Goal: Register for event/course: Sign up to attend an event or enroll in a course

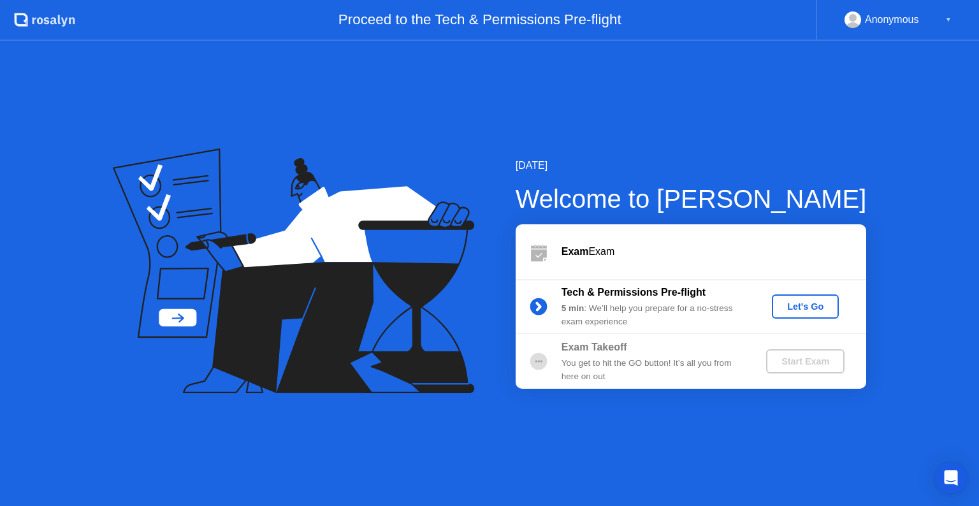
click at [694, 269] on div "Exam Exam" at bounding box center [691, 251] width 351 height 55
click at [789, 314] on button "Let's Go" at bounding box center [805, 307] width 67 height 24
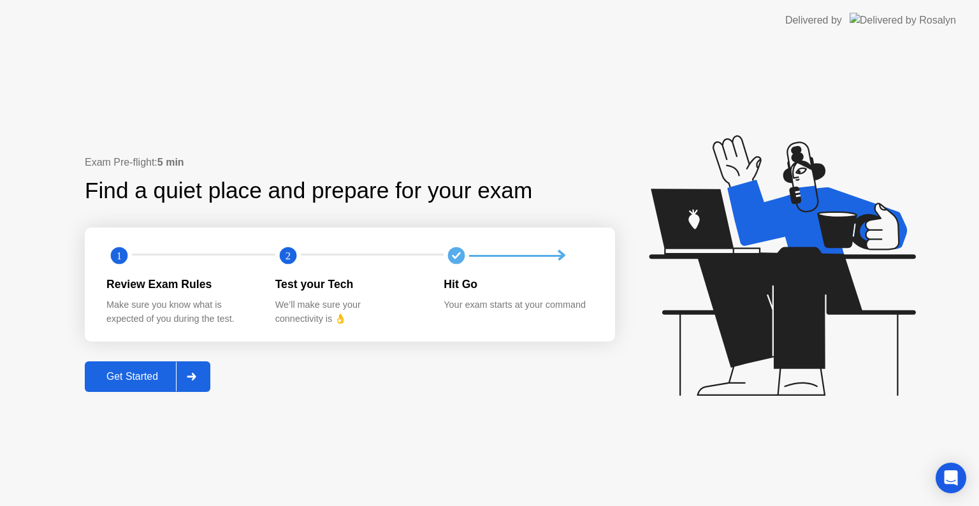
click at [149, 371] on div "Get Started" at bounding box center [132, 376] width 87 height 11
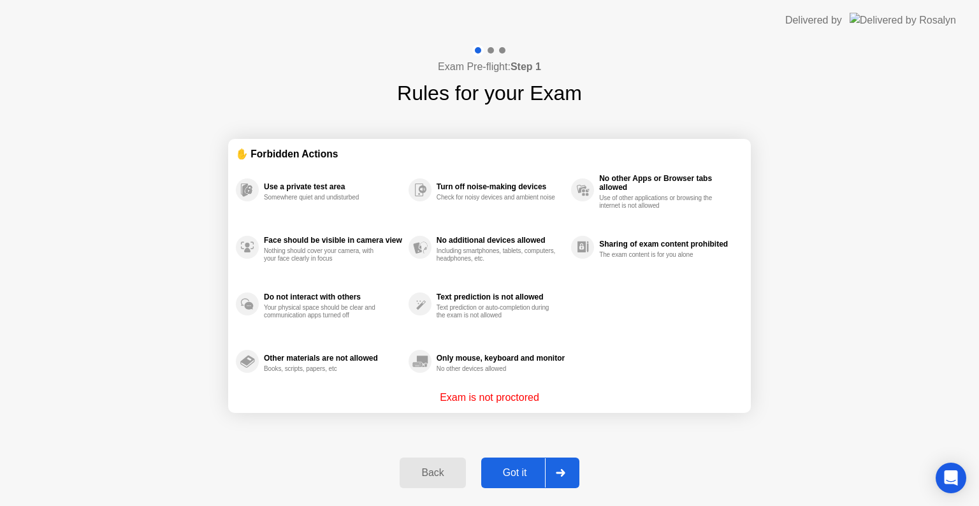
drag, startPoint x: 593, startPoint y: 411, endPoint x: 589, endPoint y: 421, distance: 10.6
click at [594, 413] on div "✋ Forbidden Actions Use a private test area Somewhere quiet and undisturbed Fac…" at bounding box center [489, 275] width 523 height 335
click at [505, 473] on div "Got it" at bounding box center [515, 472] width 60 height 11
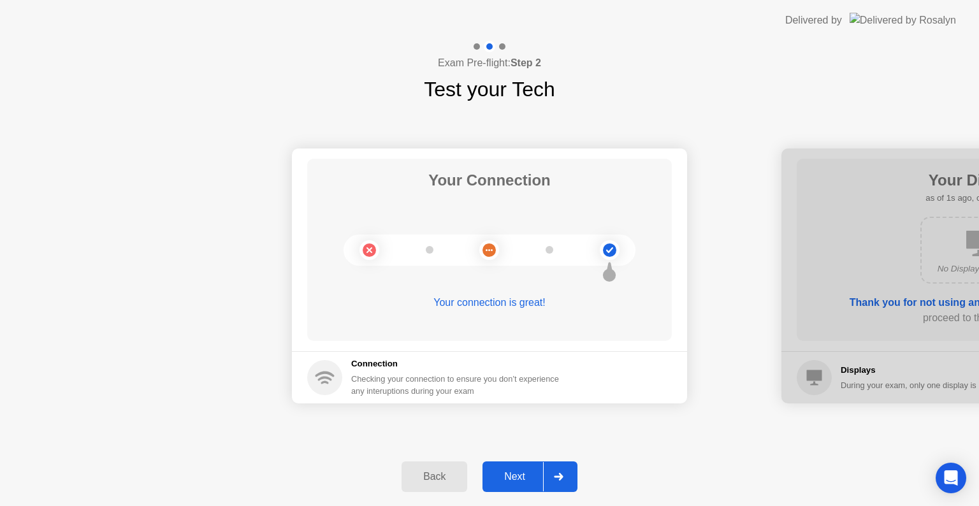
click at [548, 482] on div at bounding box center [558, 476] width 31 height 29
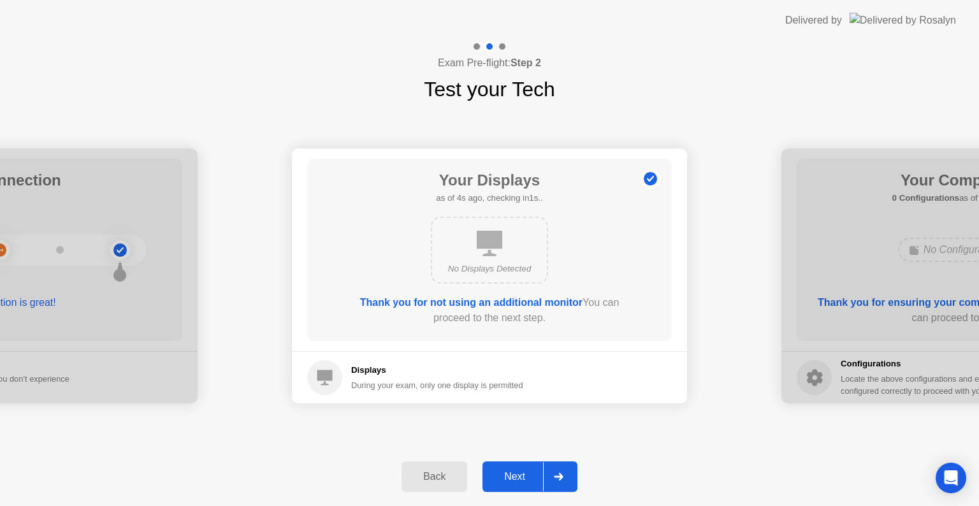
click at [543, 475] on div at bounding box center [558, 476] width 31 height 29
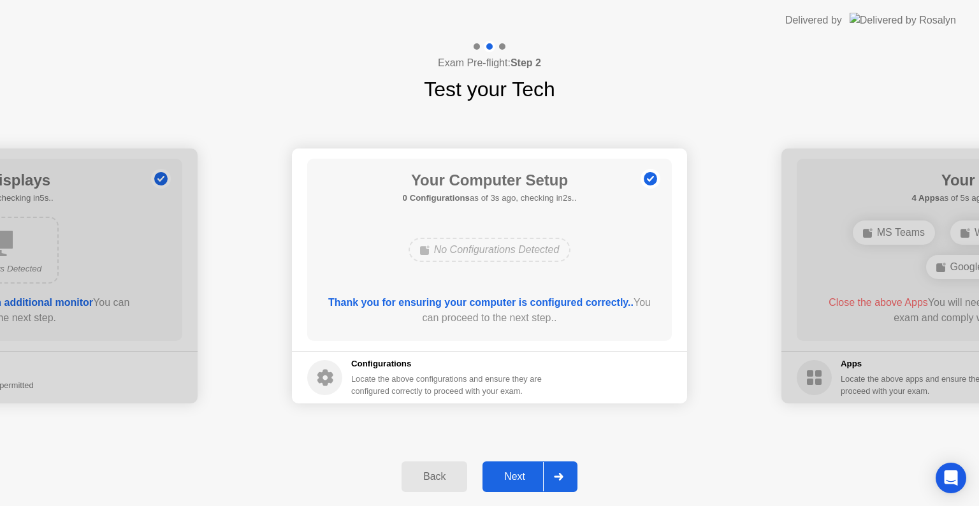
click at [541, 455] on div "Back Next" at bounding box center [489, 477] width 979 height 59
click at [538, 464] on button "Next" at bounding box center [530, 477] width 95 height 31
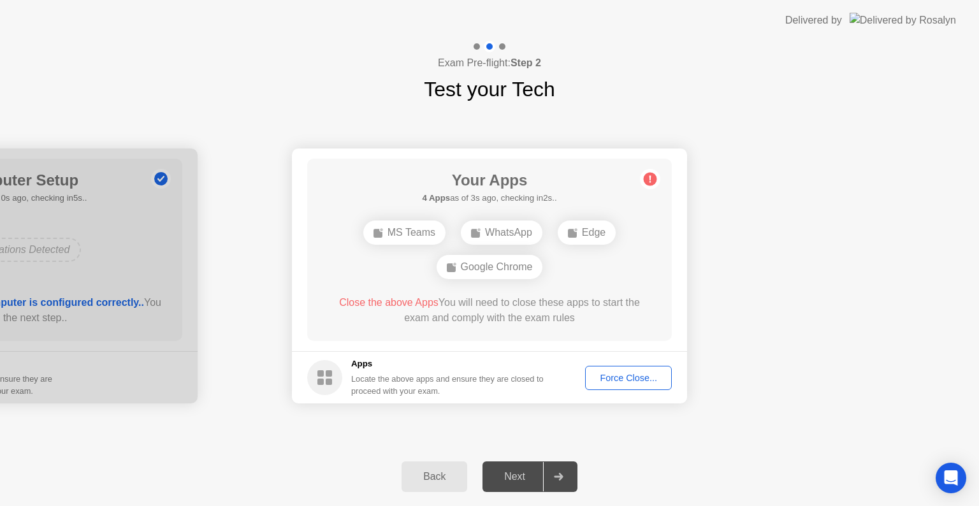
click at [676, 362] on footer "Apps Locate the above apps and ensure they are closed to proceed with your exam…" at bounding box center [489, 377] width 395 height 52
click at [636, 366] on button "Force Close..." at bounding box center [628, 378] width 87 height 24
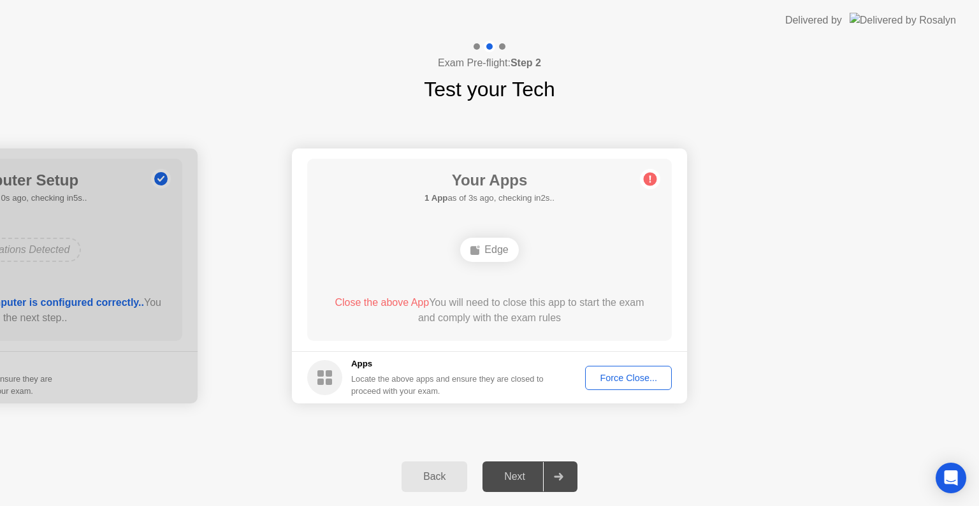
click at [643, 382] on div "Force Close..." at bounding box center [629, 378] width 78 height 10
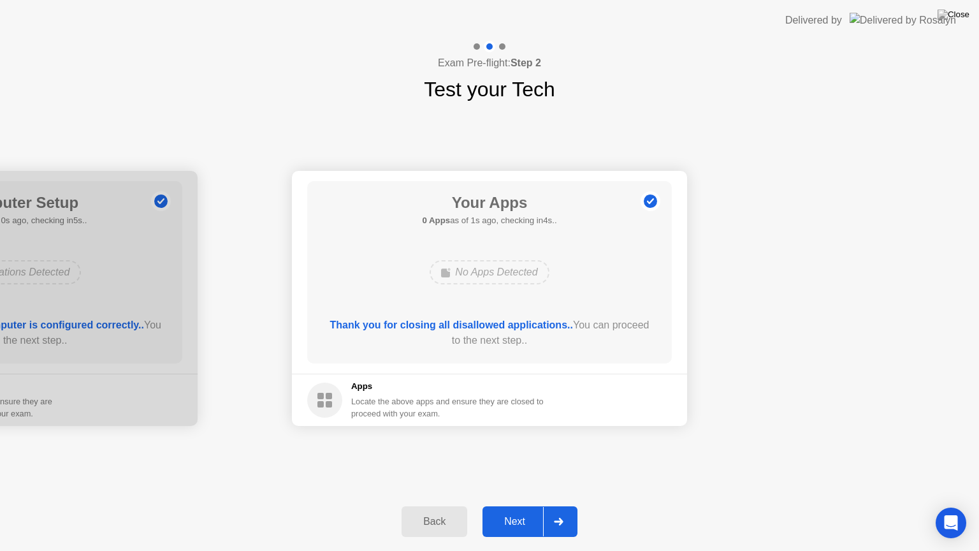
click at [554, 450] on div "Your Connection Your connection is great! Connection Checking your connection t…" at bounding box center [489, 299] width 979 height 388
click at [555, 446] on div "Your Connection Your connection is great! Connection Checking your connection t…" at bounding box center [489, 299] width 979 height 388
click at [531, 506] on div "Next" at bounding box center [515, 521] width 57 height 11
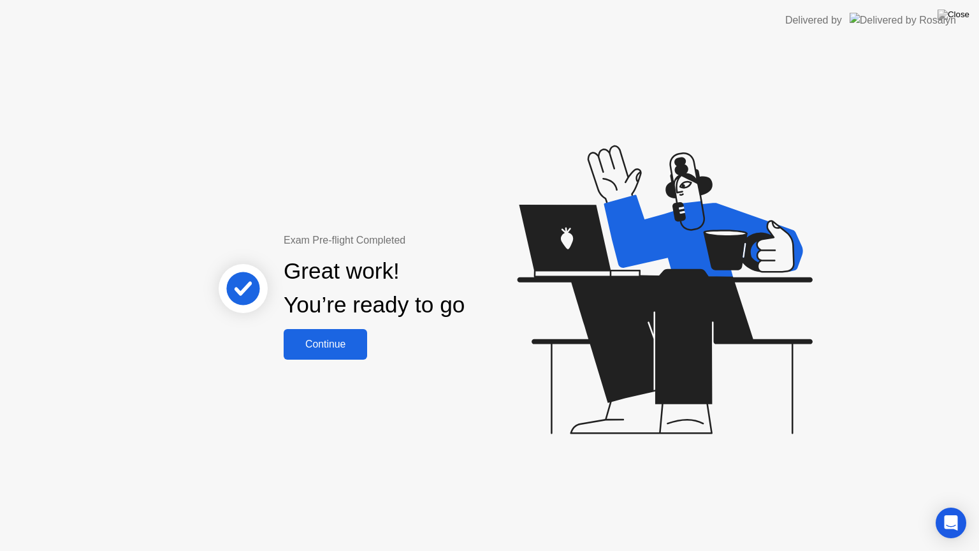
click at [354, 347] on div "Continue" at bounding box center [326, 344] width 76 height 11
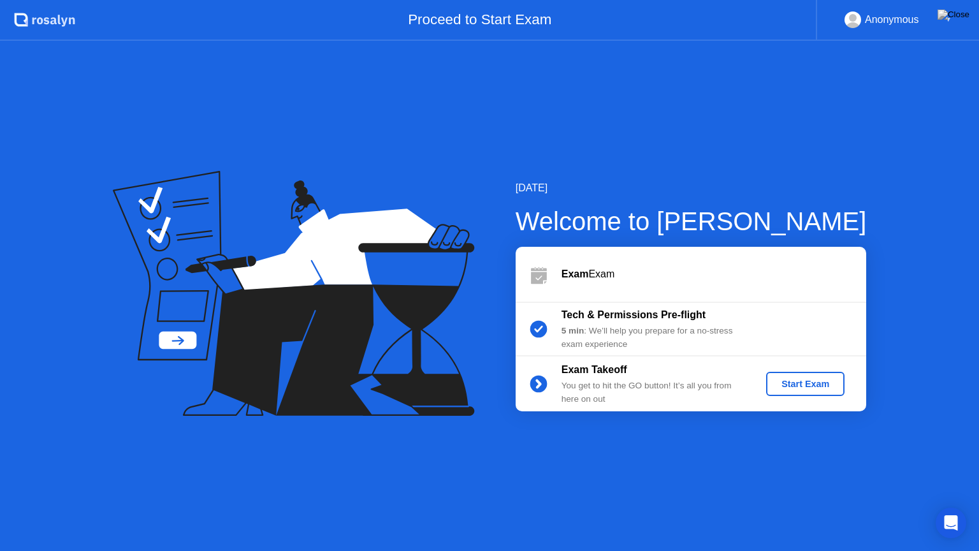
drag, startPoint x: 265, startPoint y: 336, endPoint x: 313, endPoint y: 344, distance: 48.5
click at [304, 344] on icon at bounding box center [294, 293] width 362 height 245
click at [802, 383] on div "Start Exam" at bounding box center [806, 384] width 68 height 10
